Goal: Information Seeking & Learning: Learn about a topic

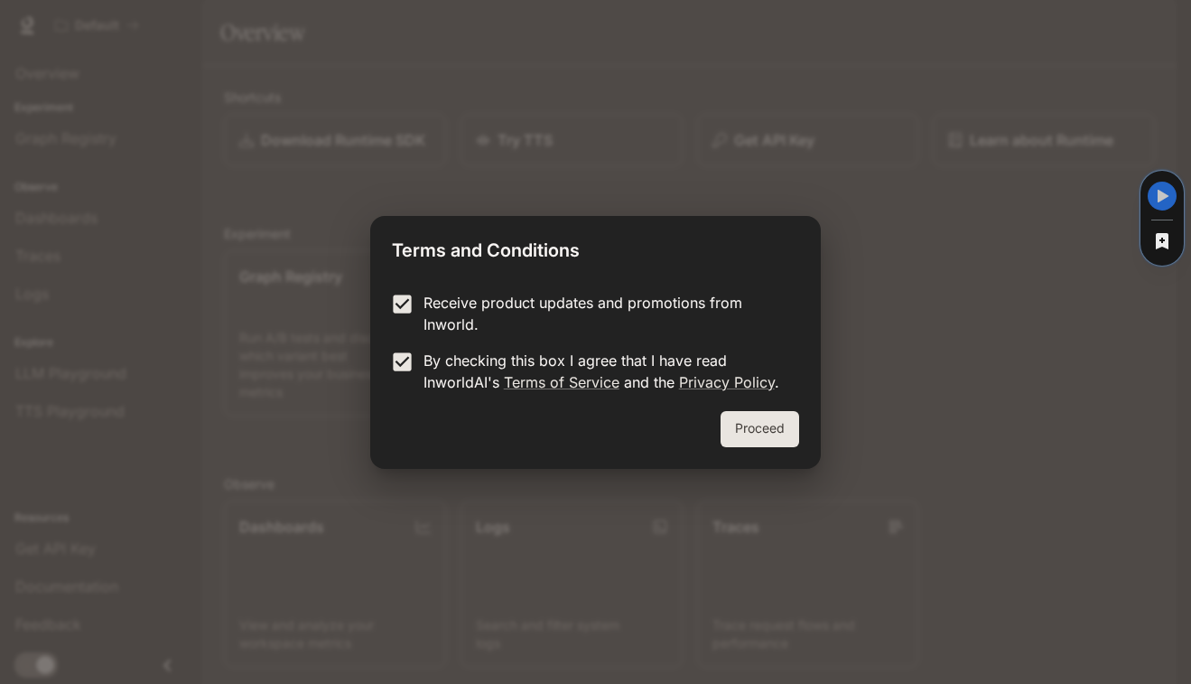
click at [769, 421] on button "Proceed" at bounding box center [760, 429] width 79 height 36
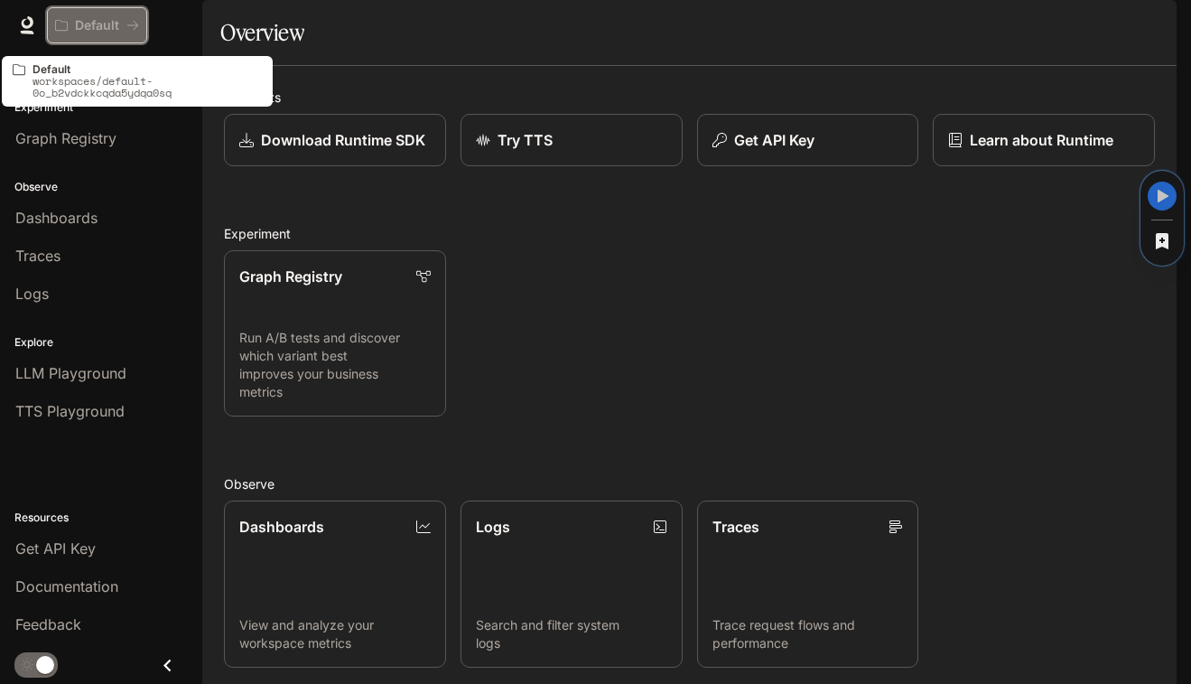
click at [89, 18] on p "Default" at bounding box center [97, 25] width 44 height 15
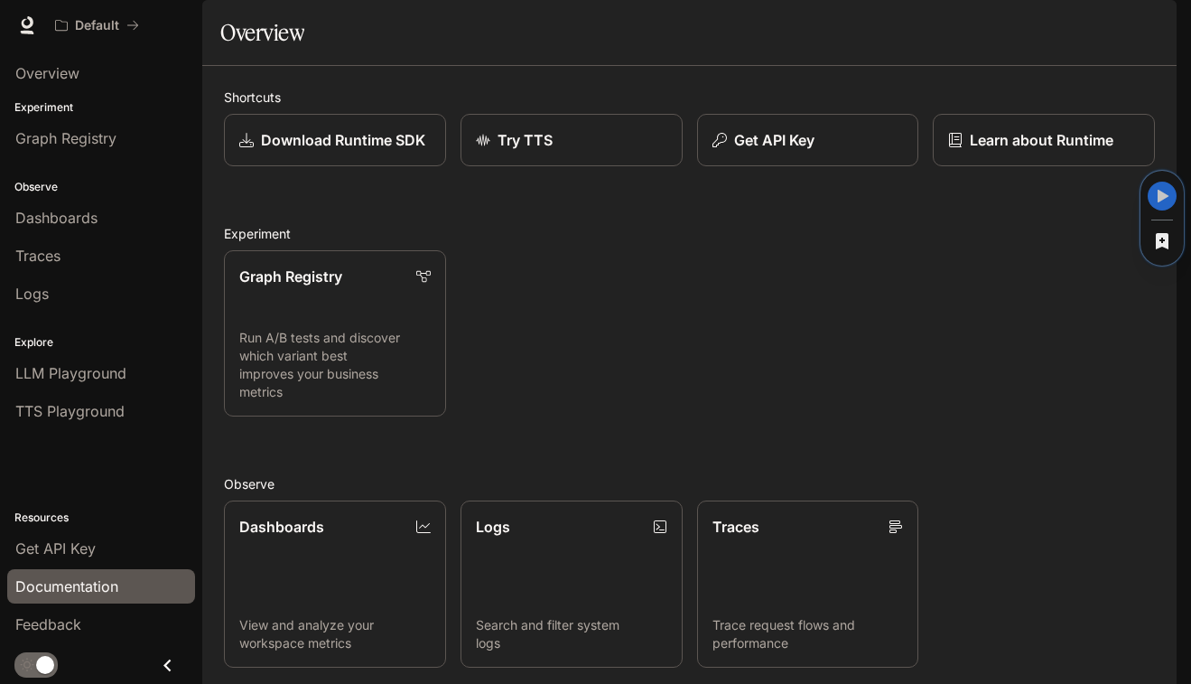
click at [89, 588] on span "Documentation" at bounding box center [66, 586] width 103 height 22
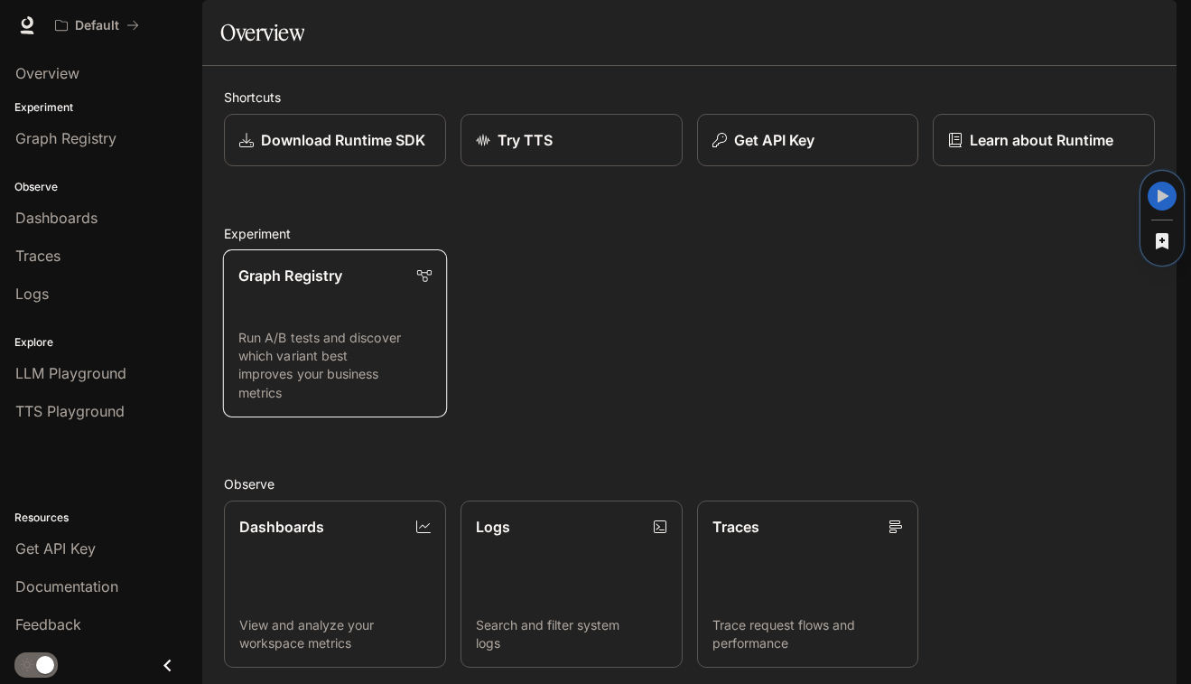
scroll to position [320, 0]
